Goal: Task Accomplishment & Management: Use online tool/utility

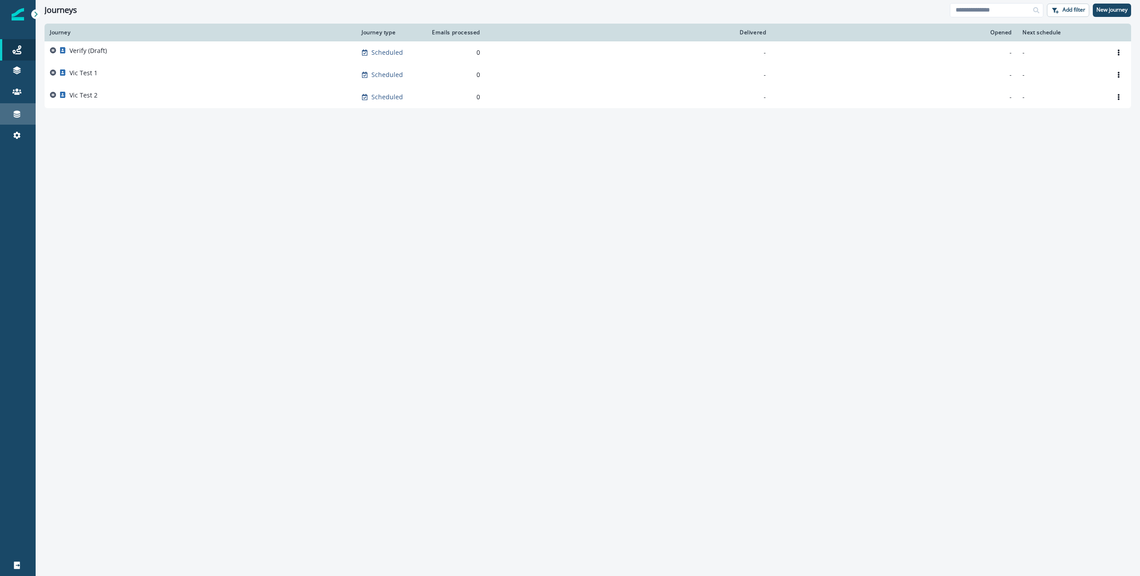
click at [12, 107] on link "Connections" at bounding box center [18, 113] width 36 height 21
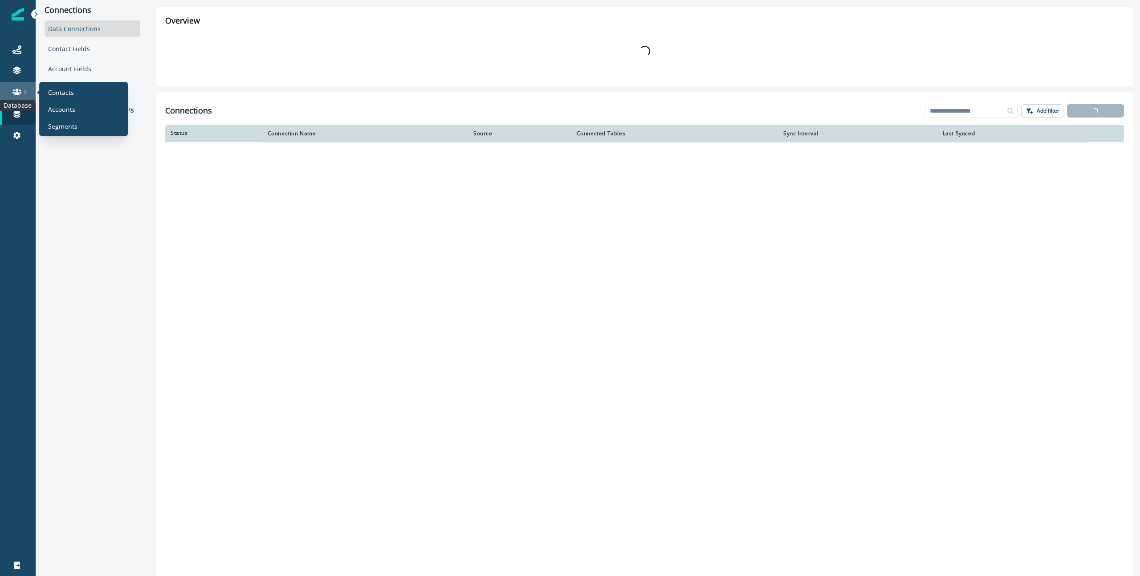
click at [13, 89] on icon at bounding box center [16, 91] width 9 height 9
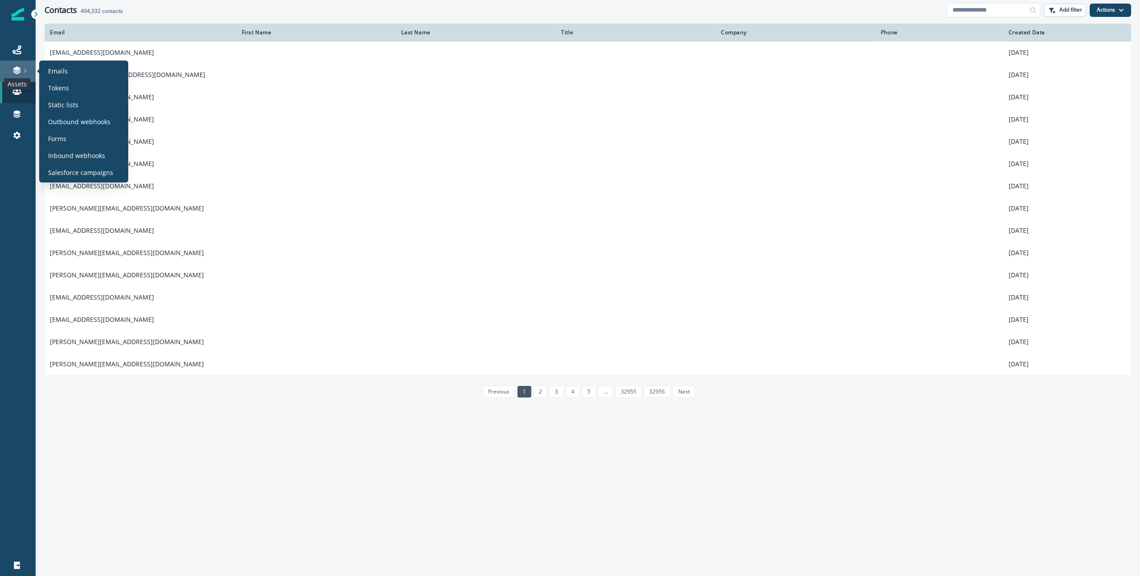
click at [14, 69] on icon at bounding box center [17, 68] width 8 height 4
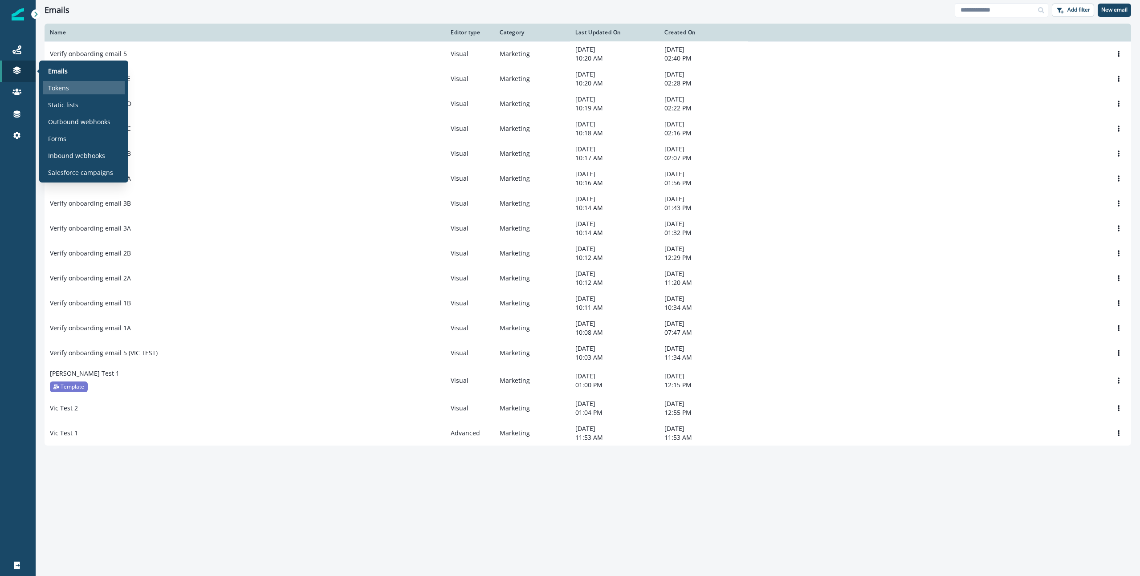
click at [79, 86] on div "Tokens" at bounding box center [84, 87] width 82 height 13
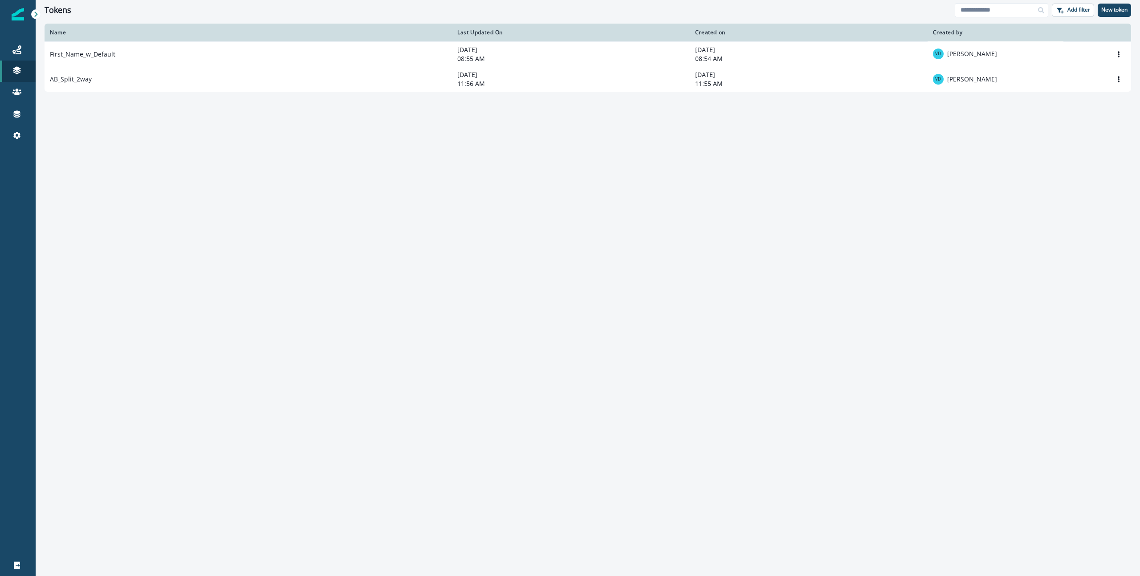
click at [687, 168] on div "Name Last Updated On Created on Created by First_Name_w_Default [DATE] 08:55 AM…" at bounding box center [588, 300] width 1104 height 552
click at [1116, 14] on button "New token" at bounding box center [1113, 10] width 33 height 13
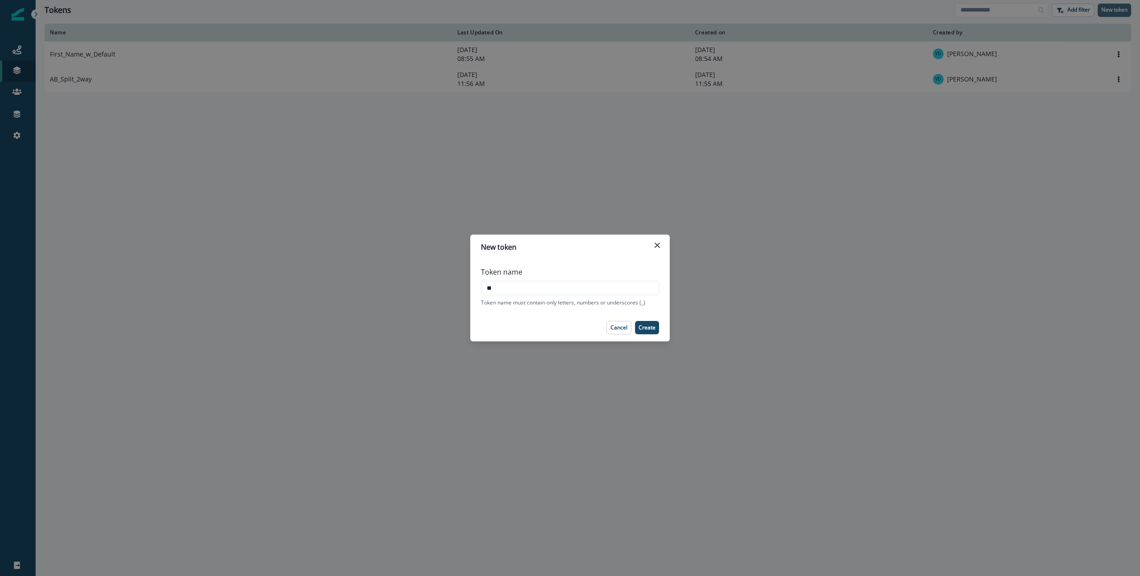
type input "*"
type input "******"
click at [650, 325] on p "Create" at bounding box center [646, 328] width 17 height 6
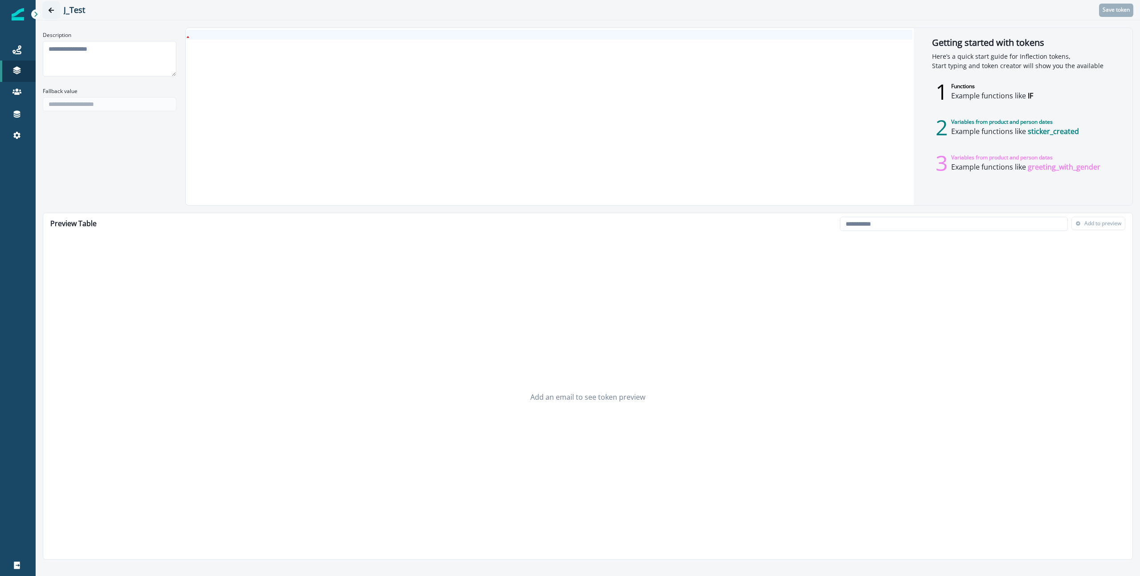
click at [50, 10] on icon "Go back" at bounding box center [51, 10] width 5 height 5
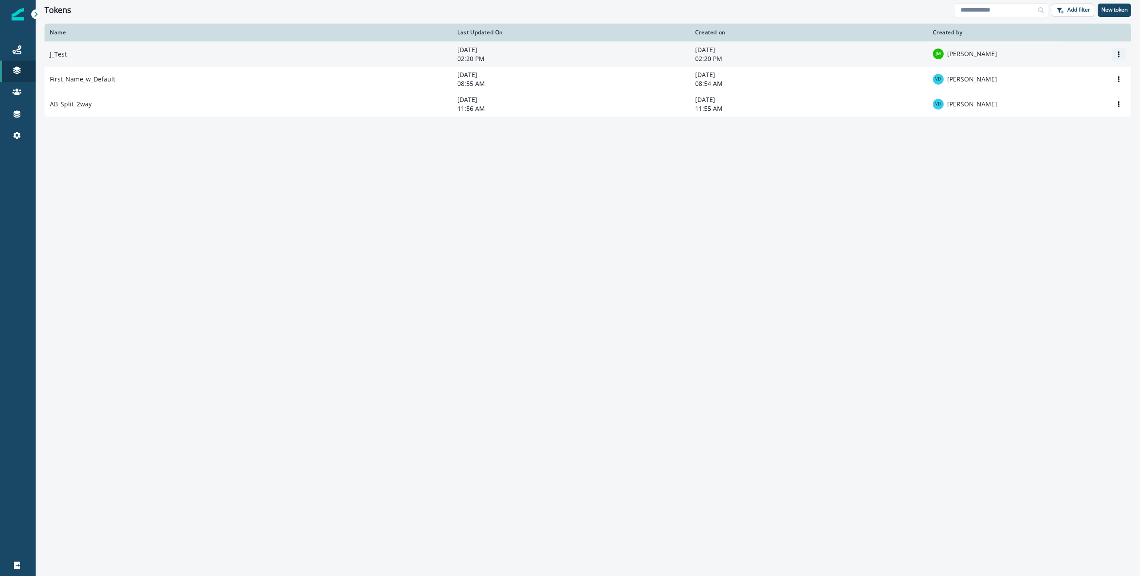
click at [1117, 56] on icon "Options" at bounding box center [1118, 54] width 6 height 6
click at [1065, 86] on button "Remove" at bounding box center [1075, 90] width 99 height 14
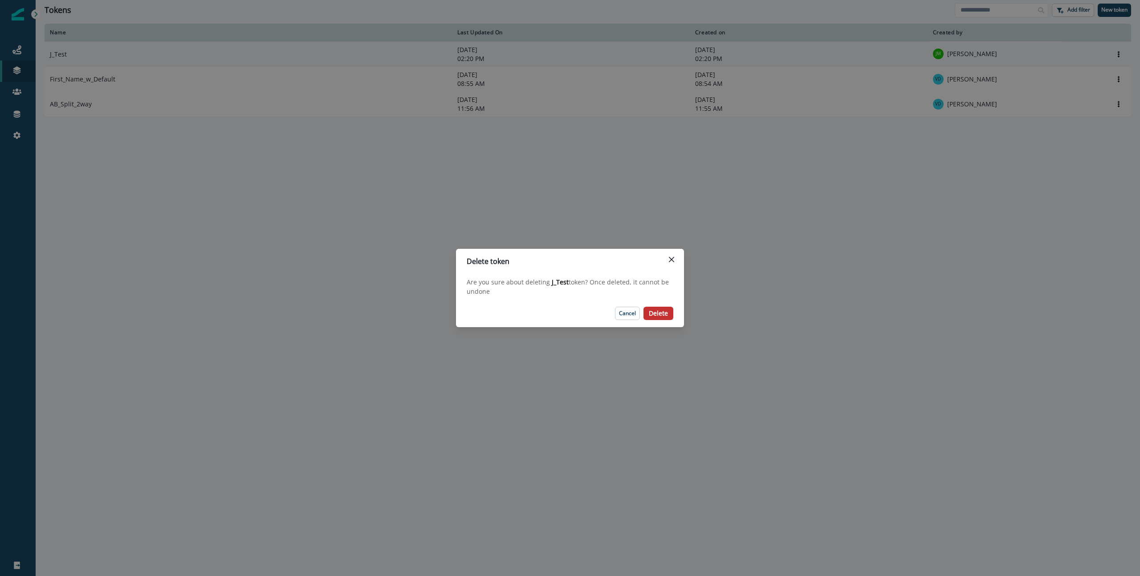
click at [648, 316] on button "Delete" at bounding box center [658, 313] width 30 height 13
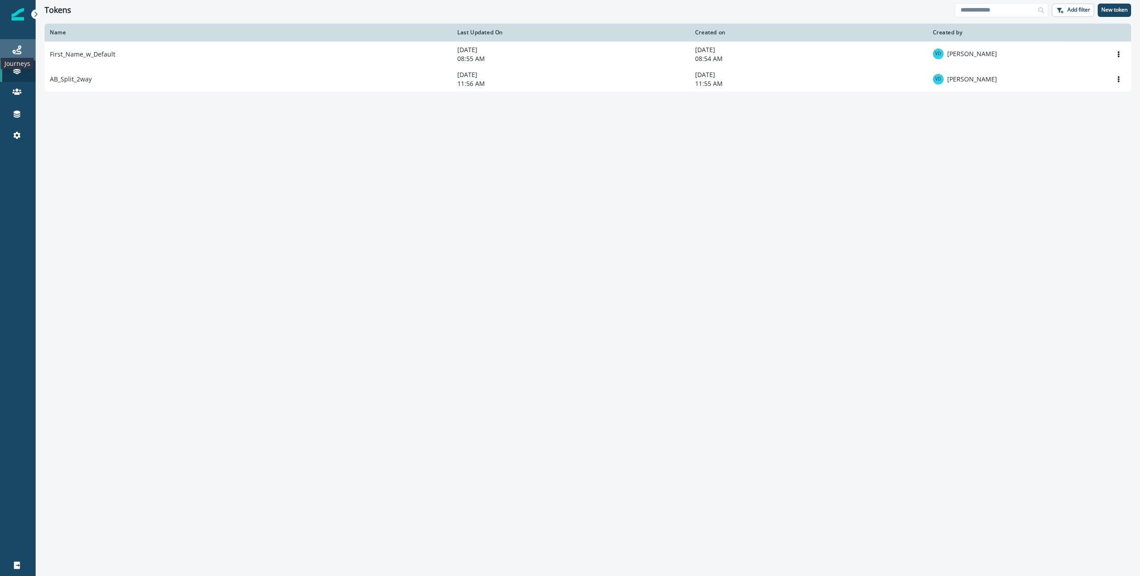
click at [16, 52] on icon at bounding box center [16, 49] width 9 height 9
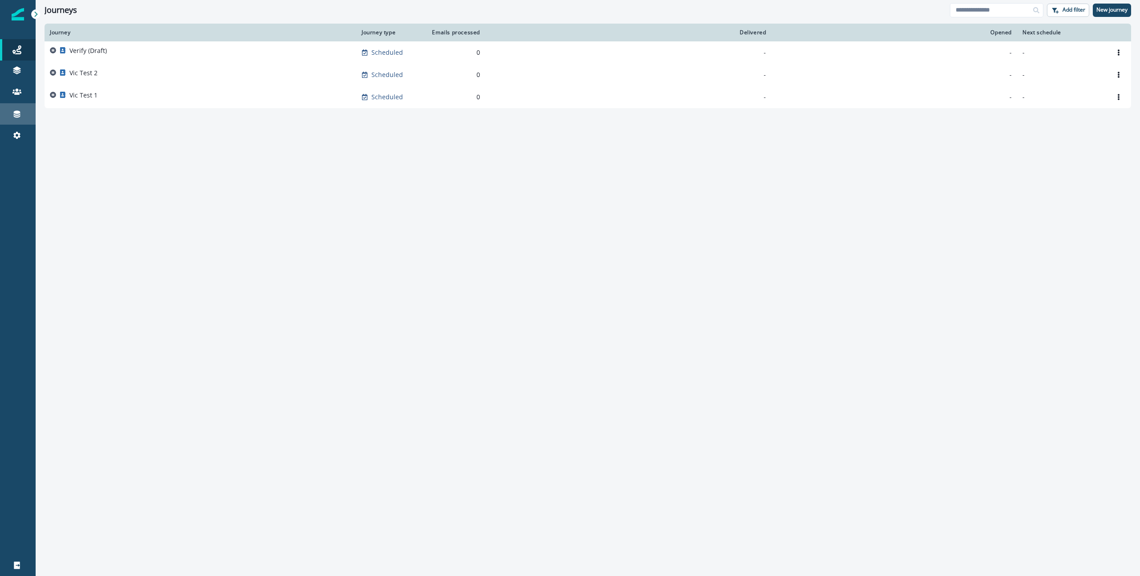
click at [21, 109] on div "Connections" at bounding box center [18, 114] width 28 height 11
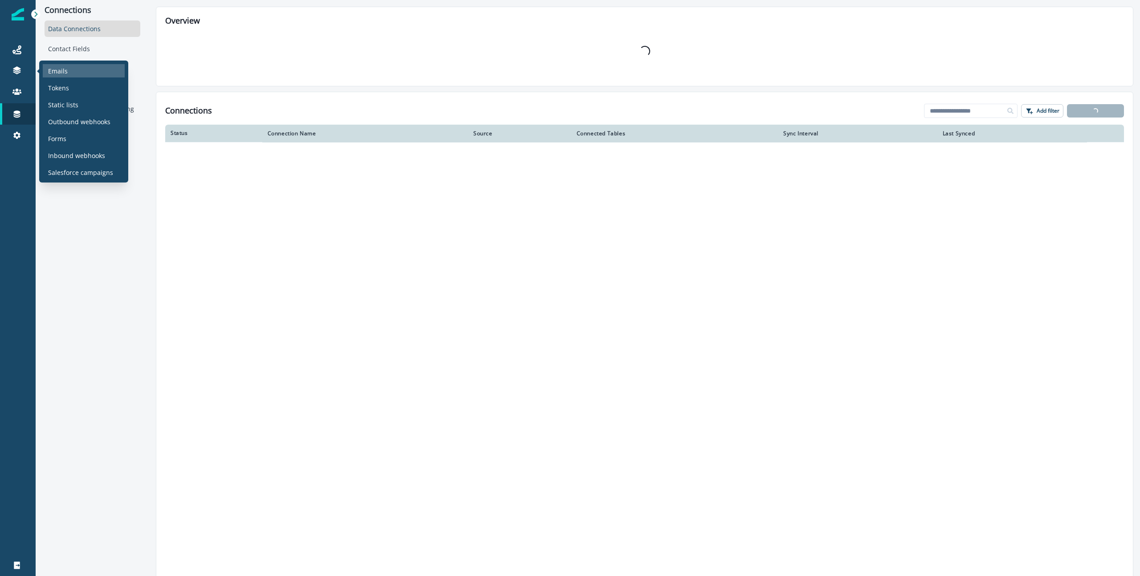
click at [77, 68] on div "Emails" at bounding box center [84, 70] width 82 height 13
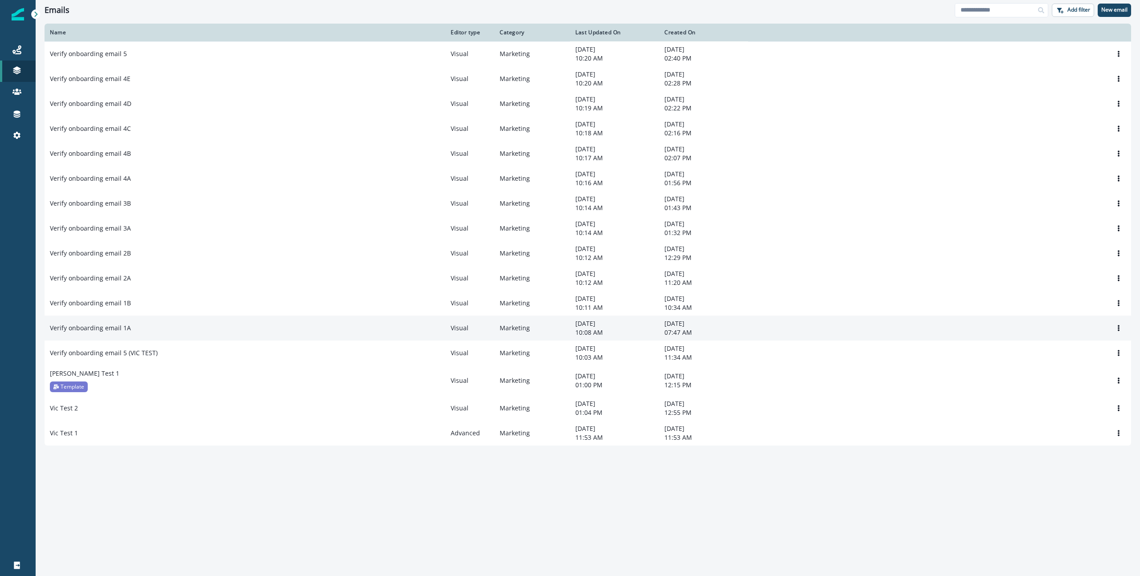
click at [273, 329] on div "Verify onboarding email 1A" at bounding box center [245, 328] width 390 height 9
